Goal: Task Accomplishment & Management: Manage account settings

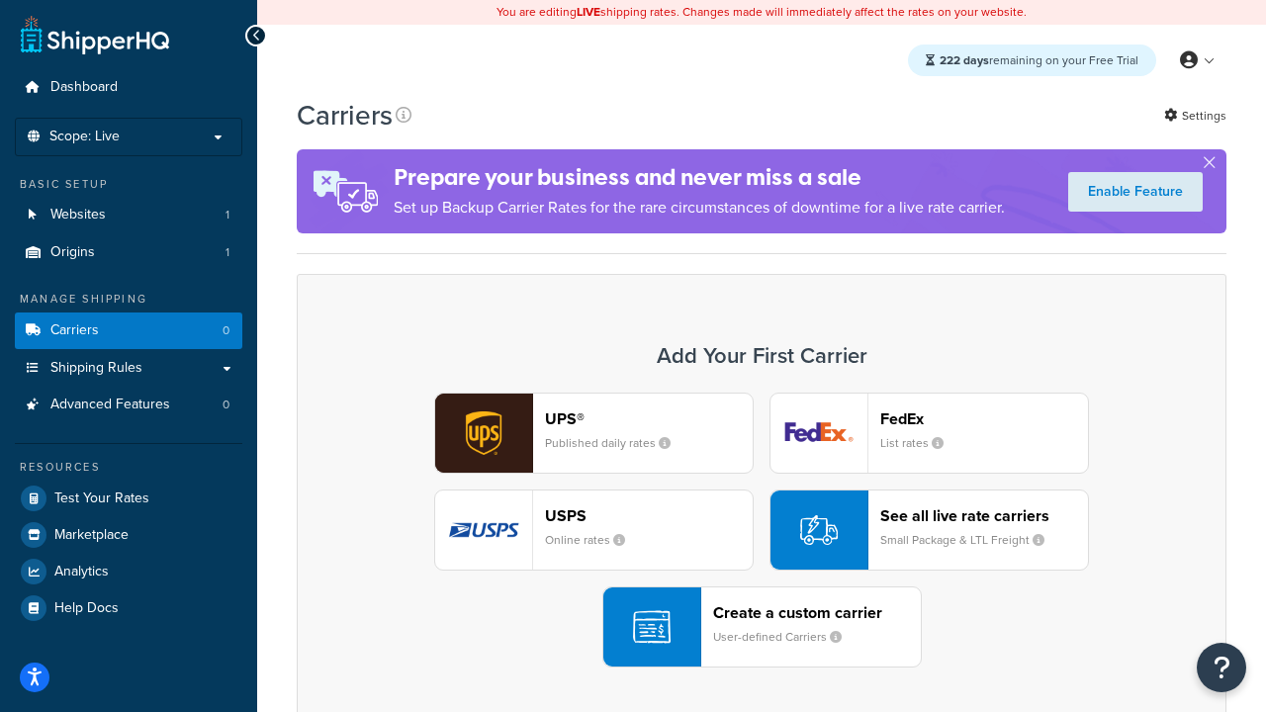
click at [762, 530] on div "UPS® Published daily rates FedEx List rates USPS Online rates See all live rate…" at bounding box center [762, 530] width 888 height 275
click at [984, 418] on header "FedEx" at bounding box center [984, 419] width 208 height 19
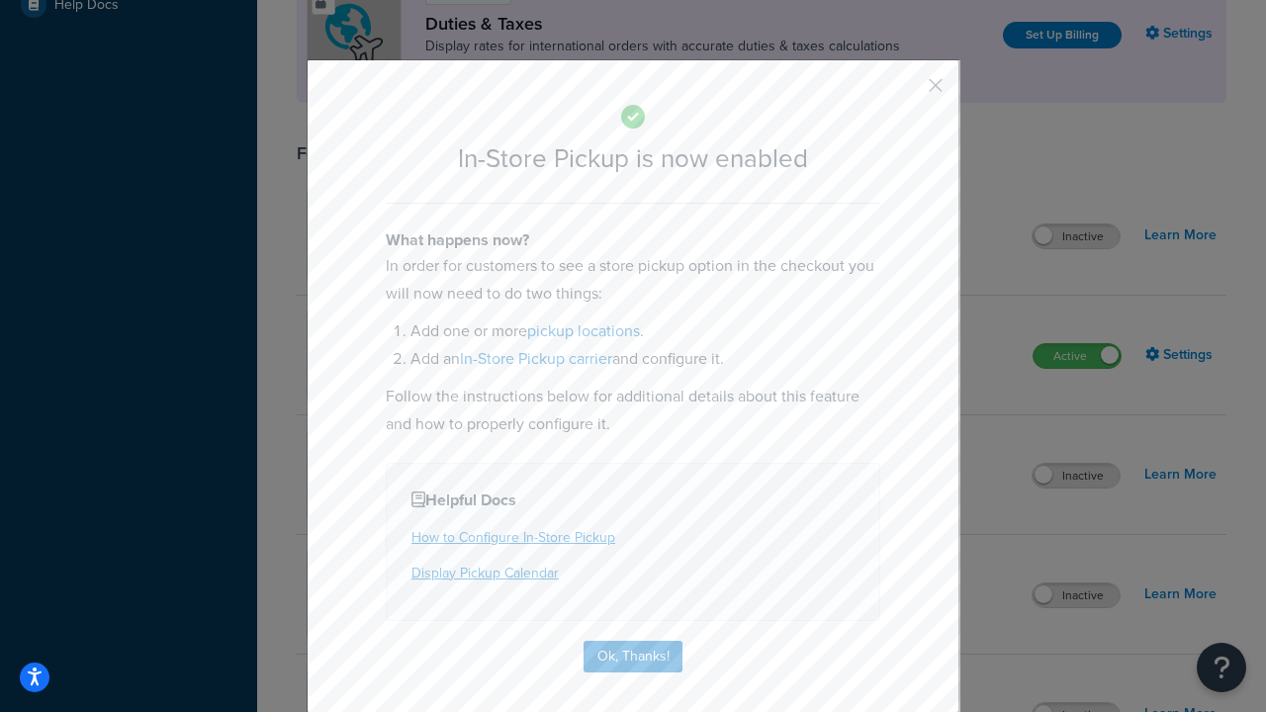
click at [906, 92] on button "button" at bounding box center [906, 92] width 5 height 5
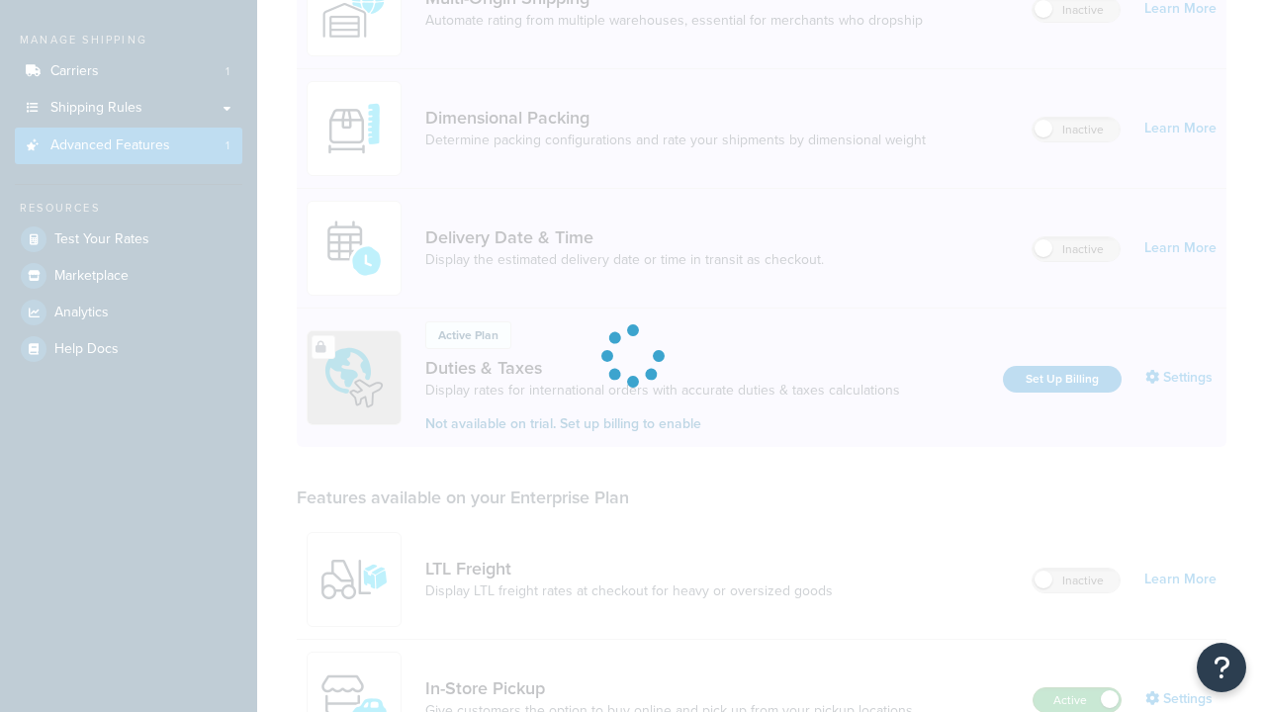
click at [1077, 688] on label "Active" at bounding box center [1077, 700] width 87 height 24
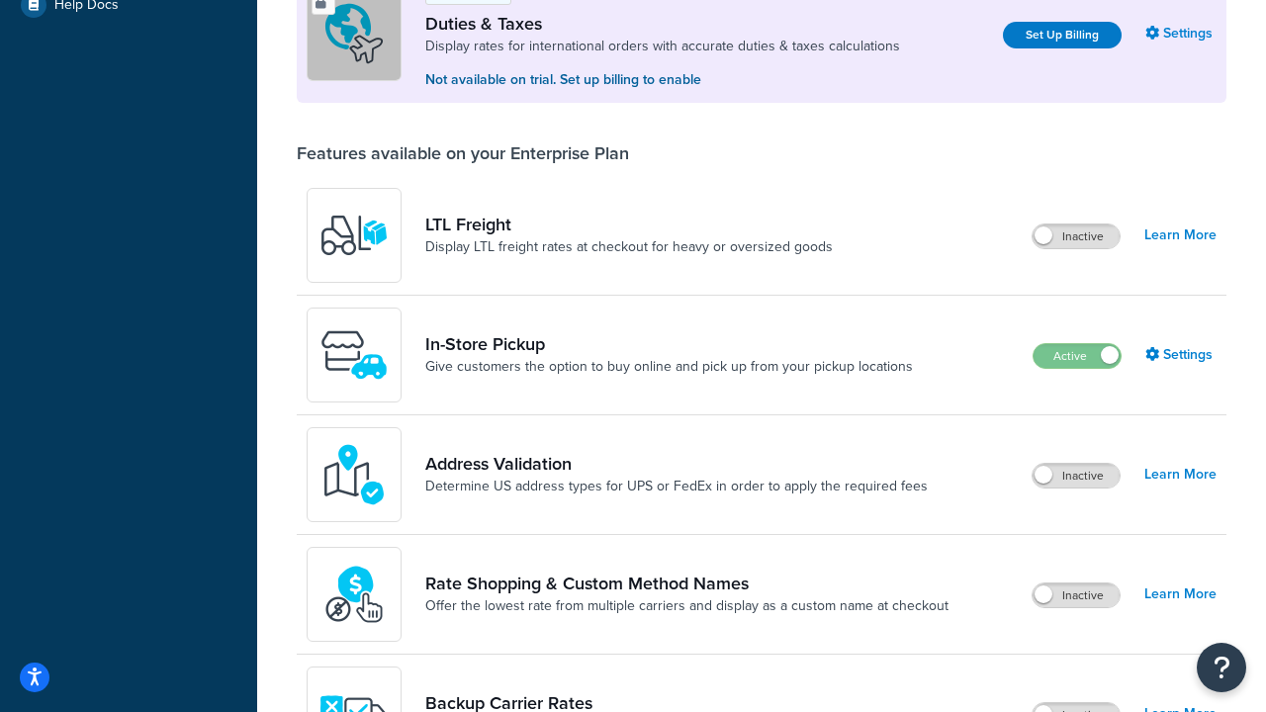
scroll to position [603, 0]
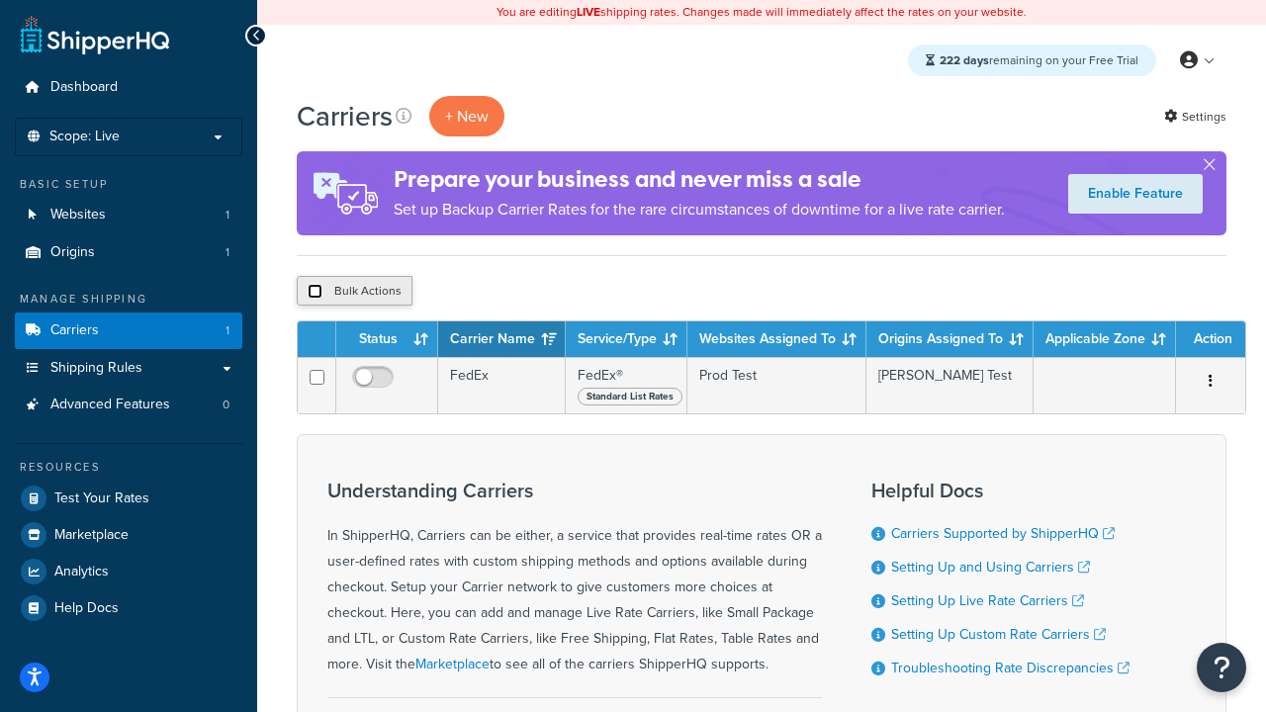
click at [315, 292] on input "checkbox" at bounding box center [315, 291] width 15 height 15
checkbox input "true"
click at [532, 292] on button "Delete" at bounding box center [528, 291] width 68 height 30
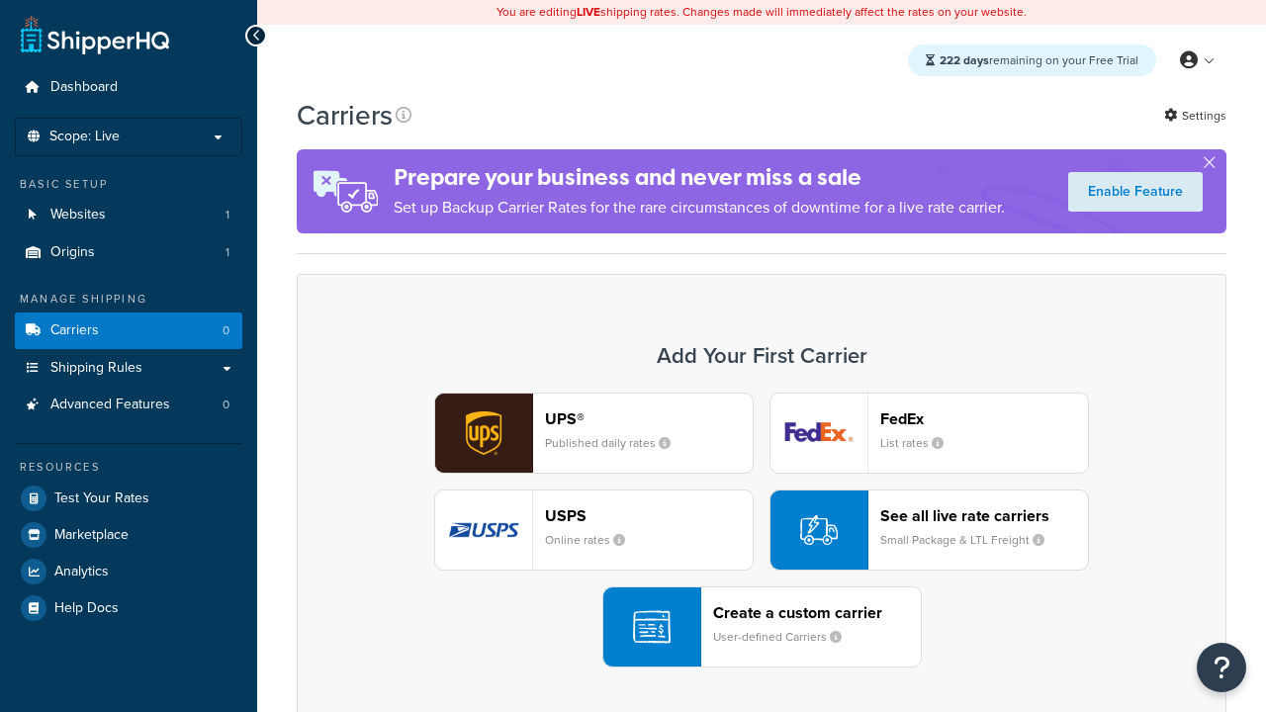
click at [594, 433] on div "UPS® Published daily rates" at bounding box center [649, 433] width 208 height 47
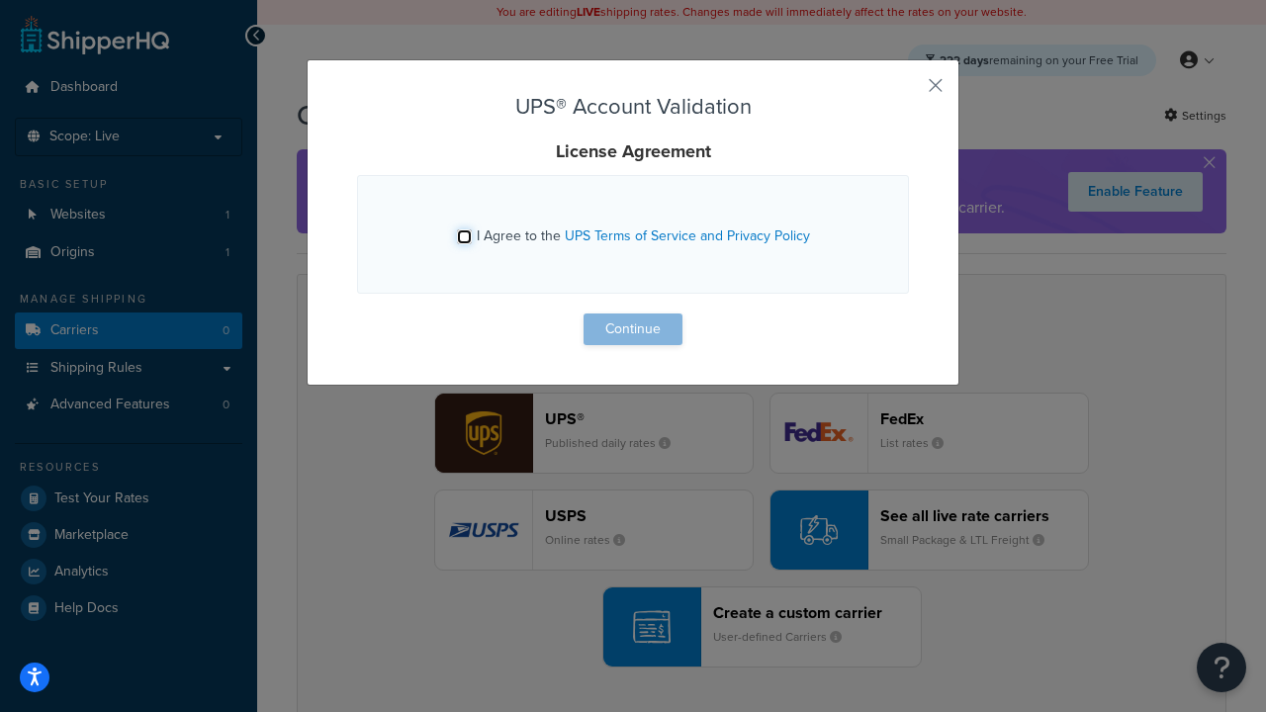
click at [464, 236] on input "I Agree to the UPS Terms of Service and Privacy Policy" at bounding box center [464, 236] width 15 height 15
checkbox input "true"
click at [633, 329] on button "Continue" at bounding box center [633, 330] width 99 height 32
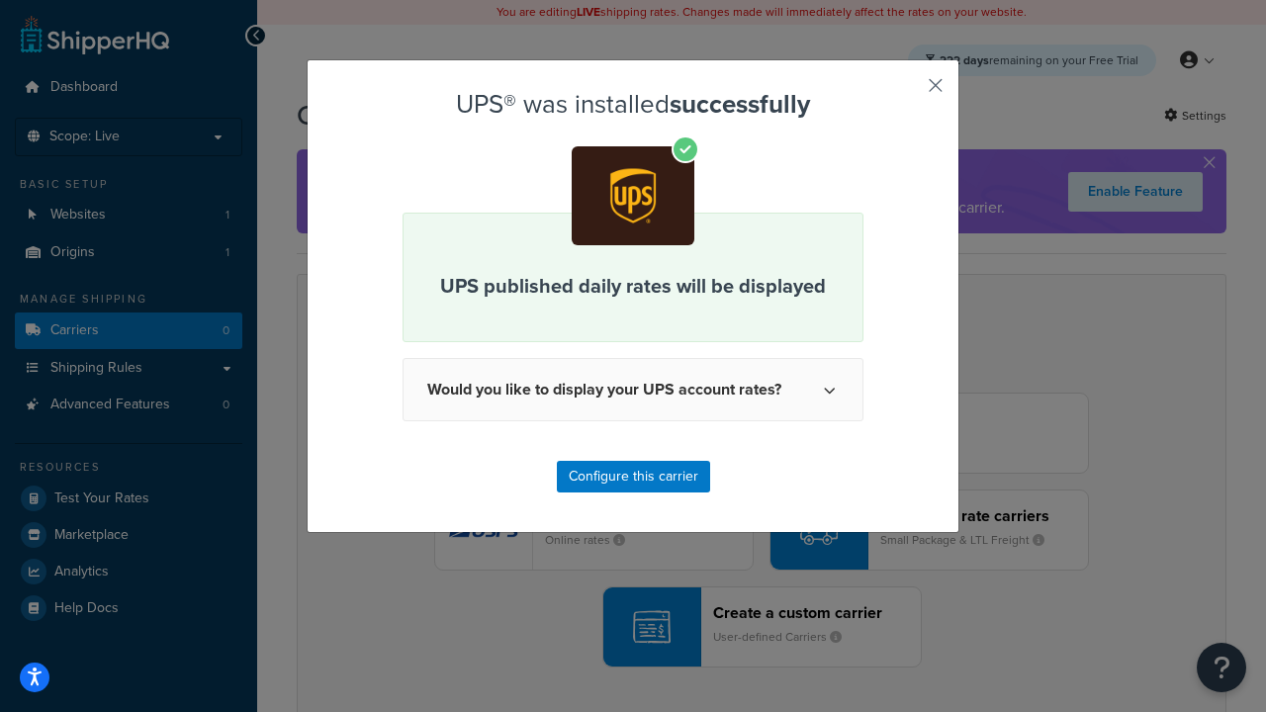
click at [906, 92] on button "button" at bounding box center [906, 92] width 5 height 5
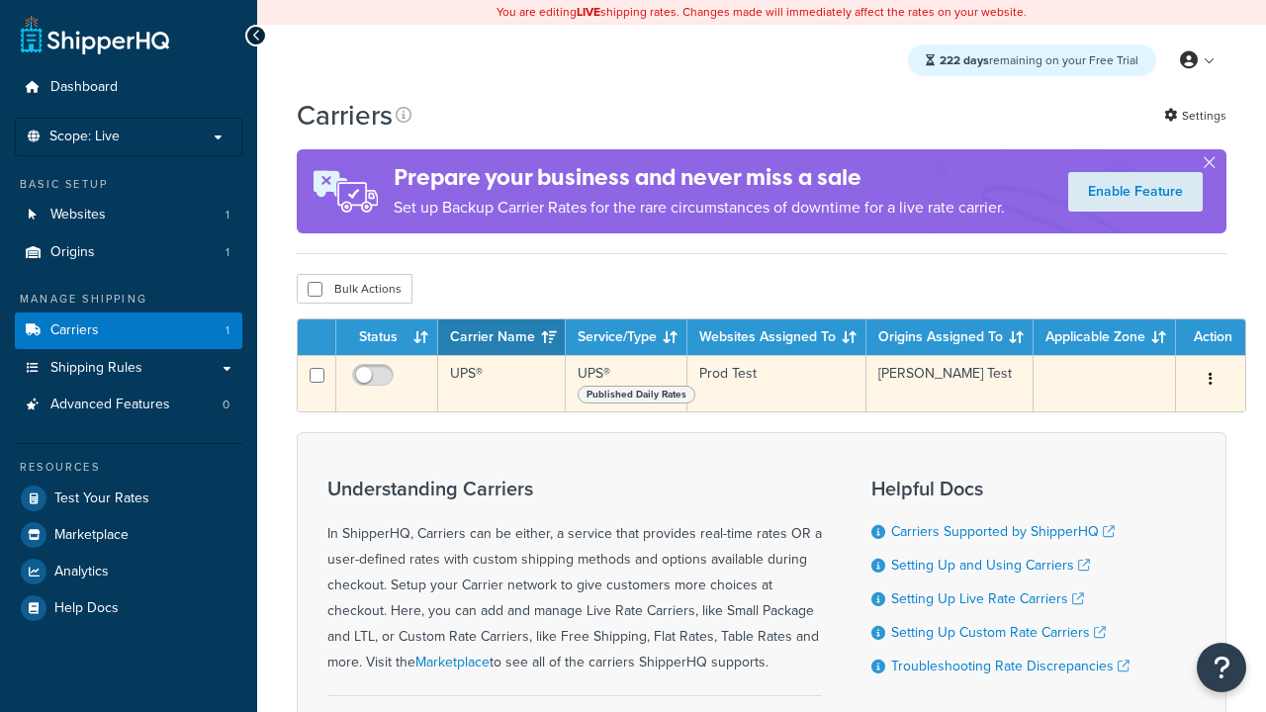
click at [1211, 381] on icon "button" at bounding box center [1211, 379] width 4 height 14
click at [0, 0] on link "Edit" at bounding box center [0, 0] width 0 height 0
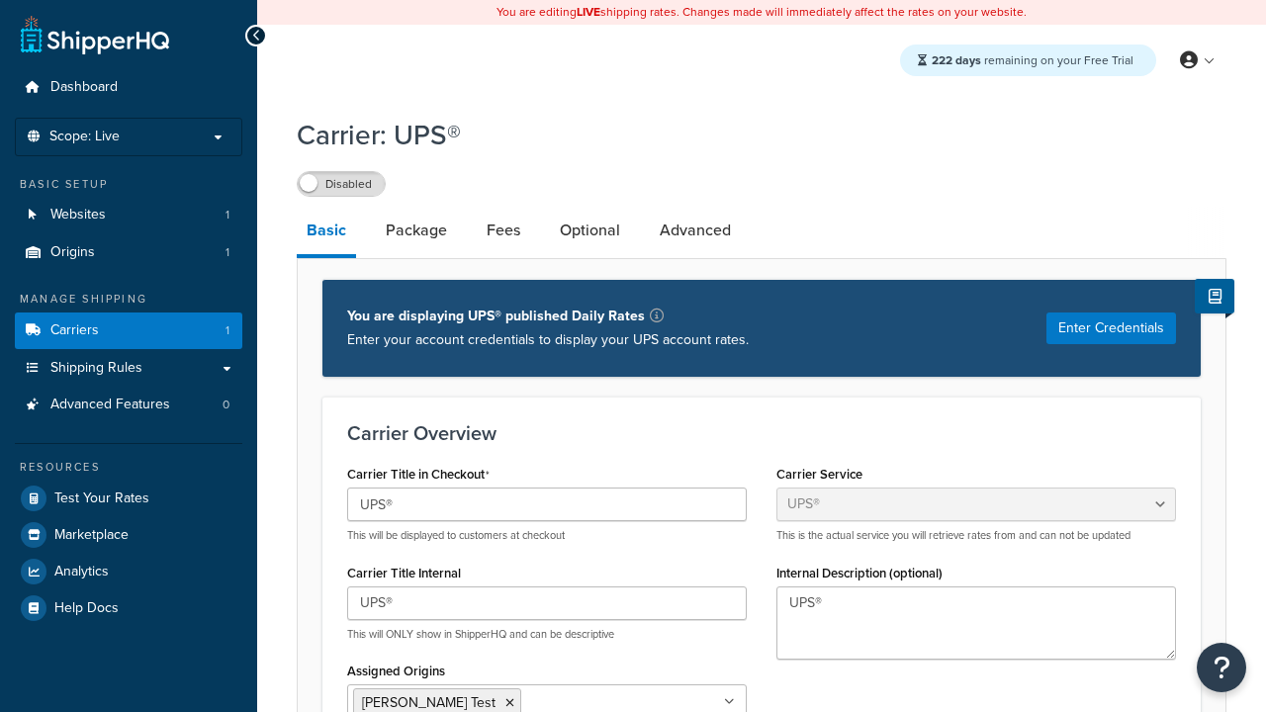
select select "ups"
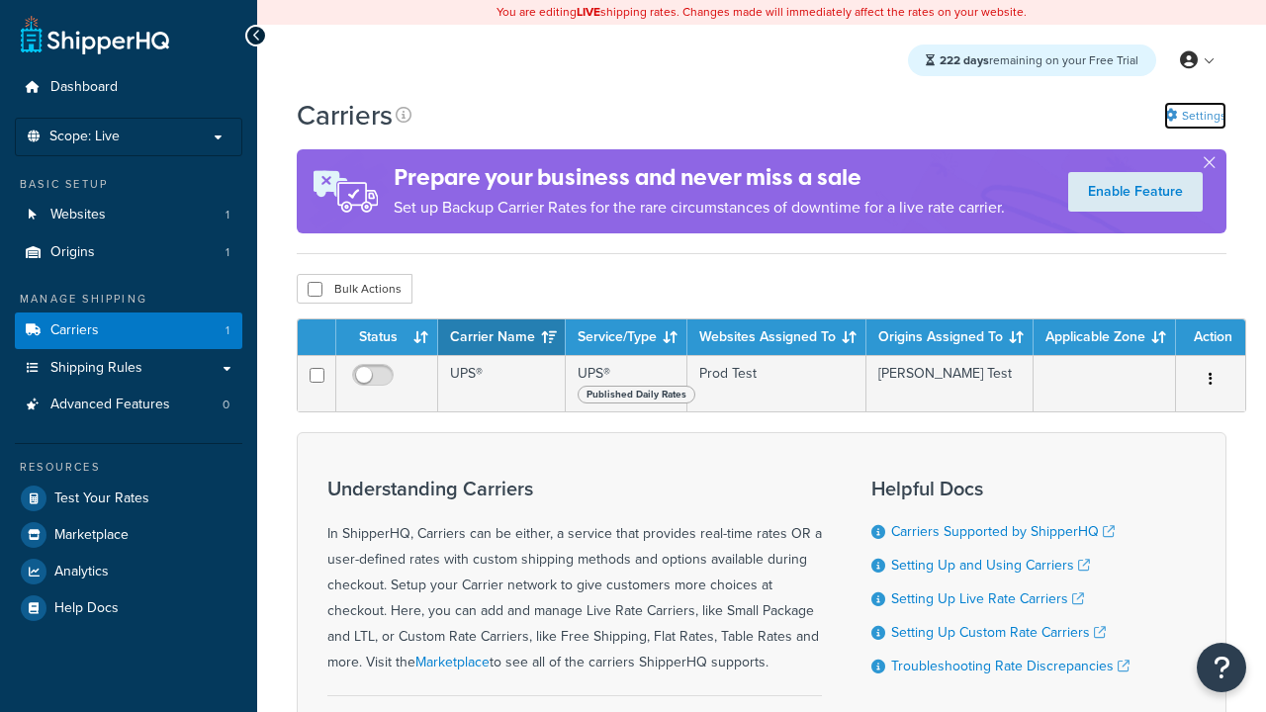
click at [1194, 115] on link "Settings" at bounding box center [1195, 116] width 62 height 28
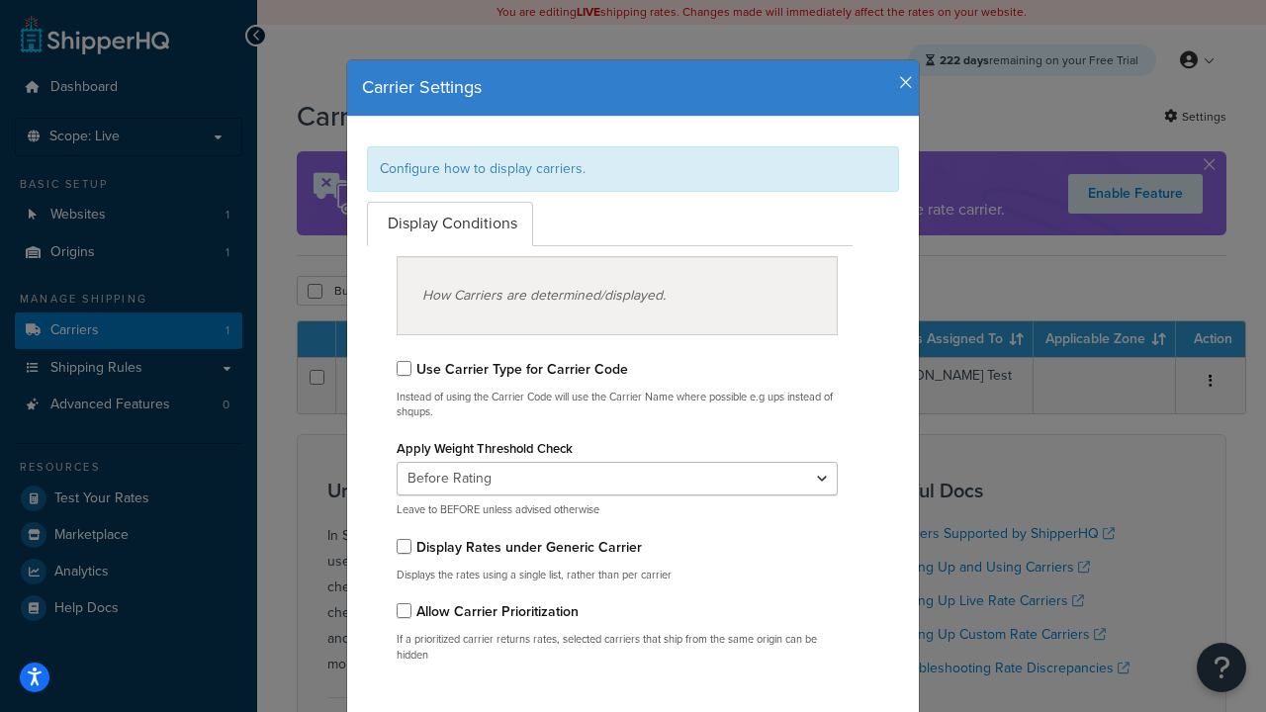
click at [633, 168] on div "Configure how to display carriers." at bounding box center [633, 169] width 532 height 46
click at [404, 368] on input "Use Carrier Type for Carrier Code" at bounding box center [404, 368] width 15 height 15
checkbox input "true"
click at [404, 546] on input "Display Rates under Generic Carrier" at bounding box center [404, 546] width 15 height 15
checkbox input "true"
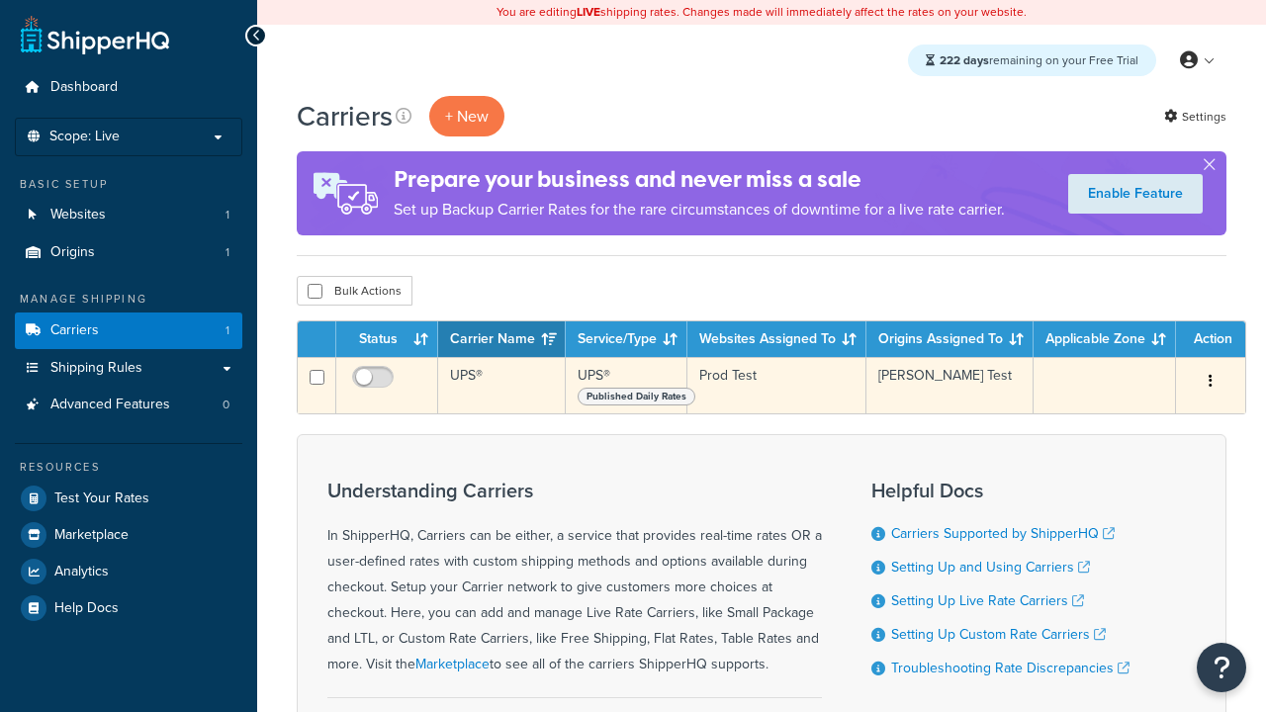
click at [1211, 383] on icon "button" at bounding box center [1211, 381] width 4 height 14
click at [0, 0] on link "Edit" at bounding box center [0, 0] width 0 height 0
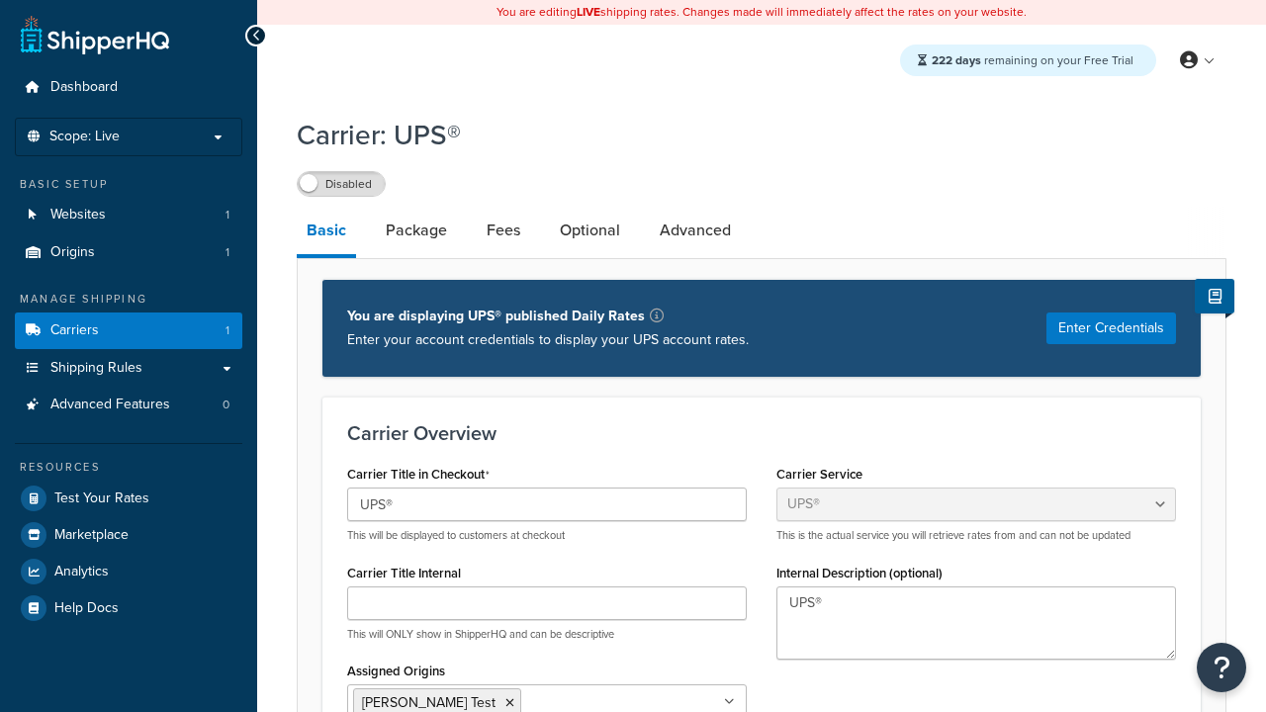
select select "ups"
type input "UPS Live Rates Carrier"
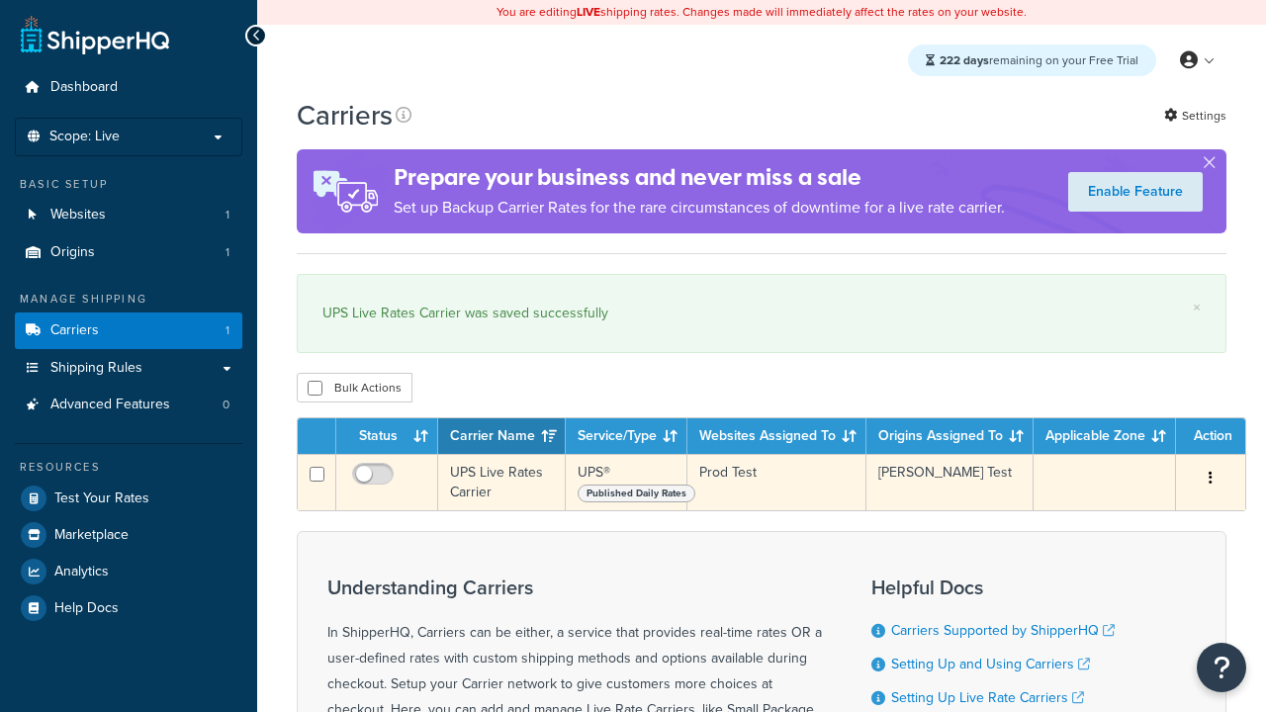
click at [1211, 482] on icon "button" at bounding box center [1211, 478] width 4 height 14
click at [0, 0] on link "Duplicate" at bounding box center [0, 0] width 0 height 0
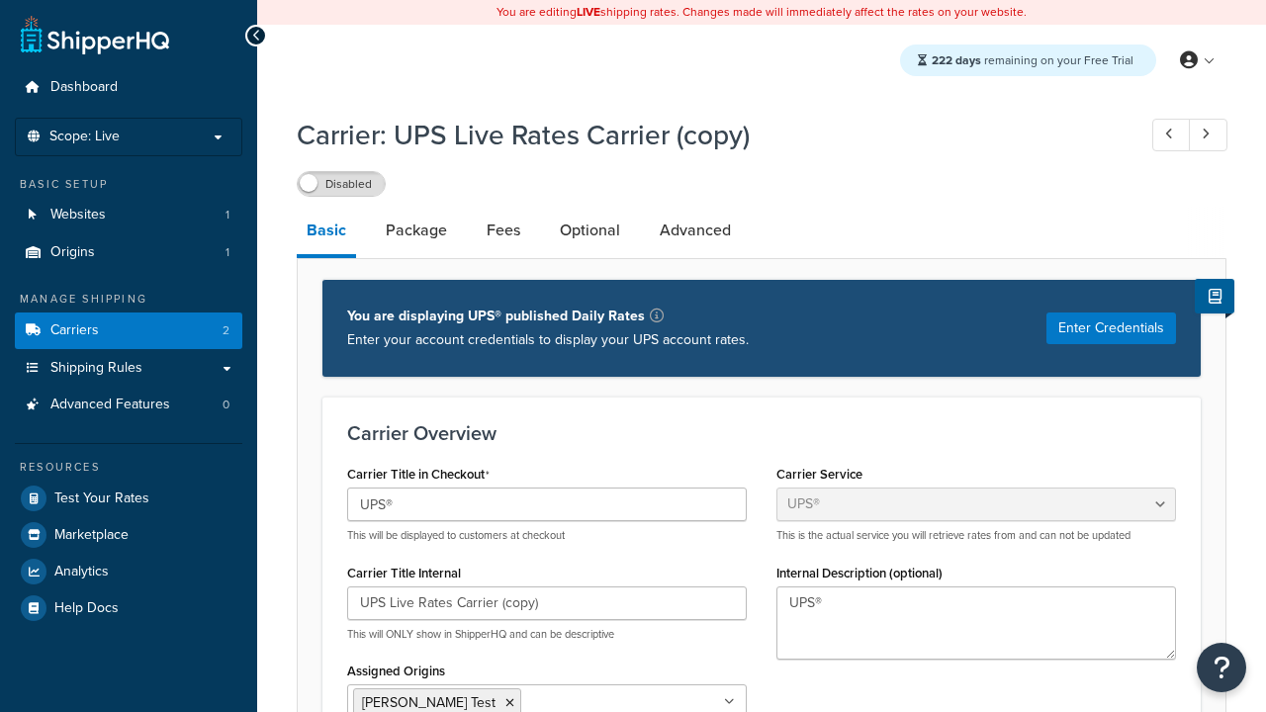
select select "ups"
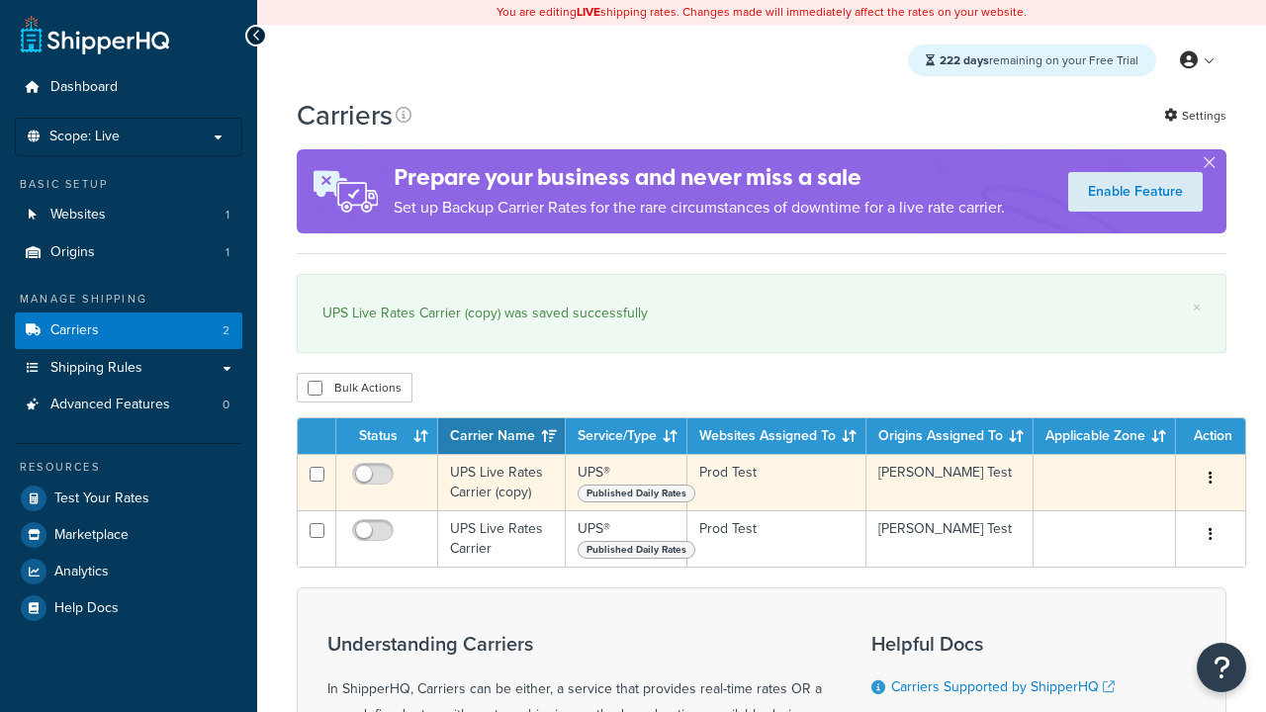
click at [1211, 480] on icon "button" at bounding box center [1211, 478] width 4 height 14
click at [0, 0] on link "Delete" at bounding box center [0, 0] width 0 height 0
